Goal: Task Accomplishment & Management: Use online tool/utility

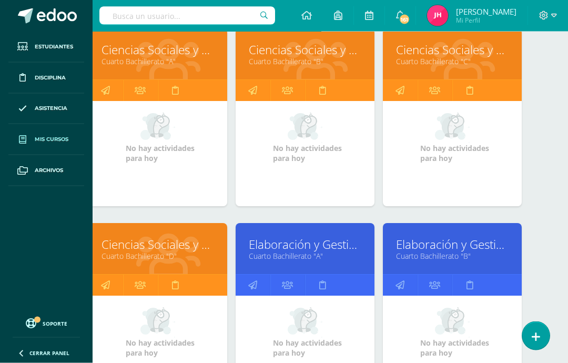
scroll to position [167, 25]
click at [449, 53] on link "Ciencias Sociales y Formación Ciudadana" at bounding box center [452, 50] width 113 height 16
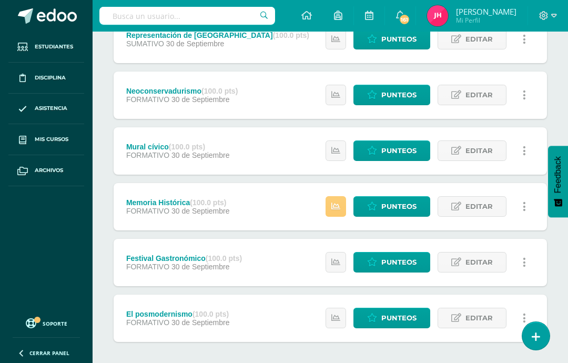
scroll to position [217, 0]
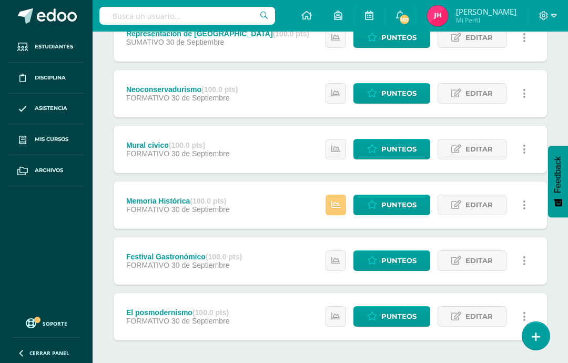
click at [405, 197] on span "Punteos" at bounding box center [398, 204] width 35 height 19
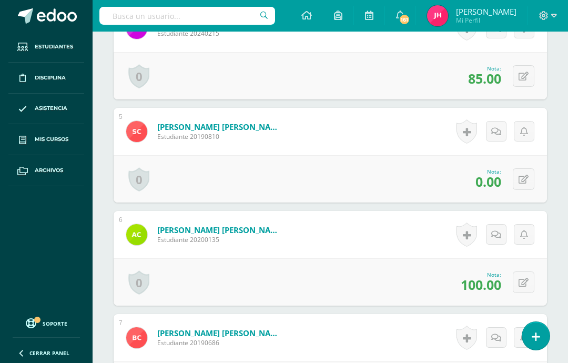
scroll to position [681, 0]
click at [529, 181] on button at bounding box center [524, 179] width 22 height 22
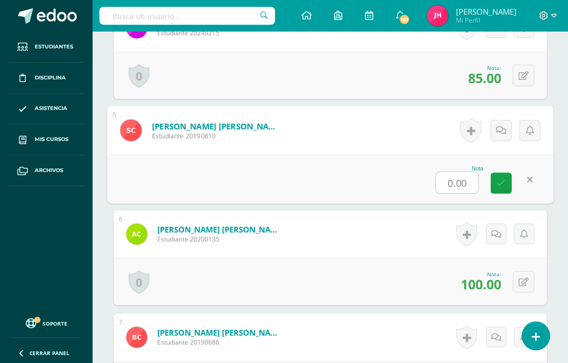
click at [462, 184] on input "0.00" at bounding box center [457, 182] width 42 height 21
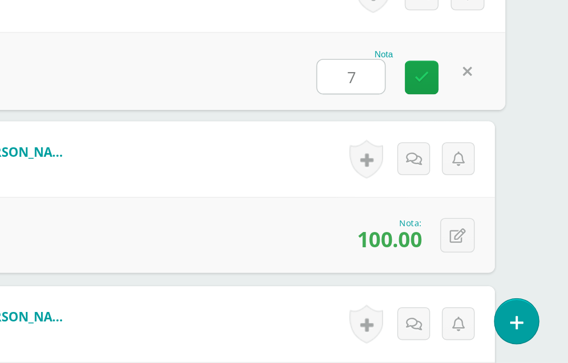
type input "70"
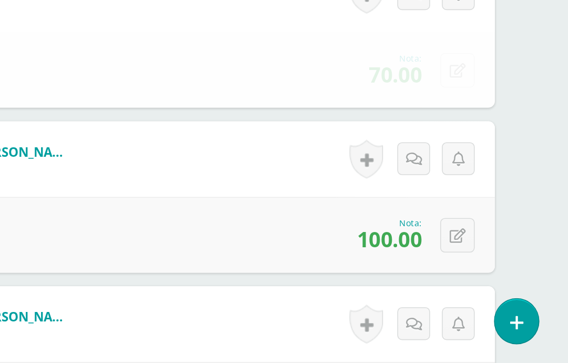
scroll to position [705, 25]
